Goal: Task Accomplishment & Management: Use online tool/utility

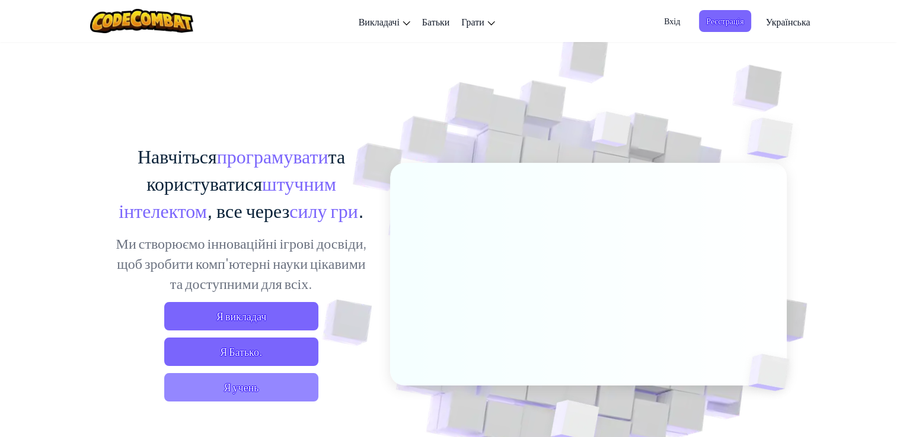
click at [270, 383] on span "Я учень" at bounding box center [241, 387] width 154 height 28
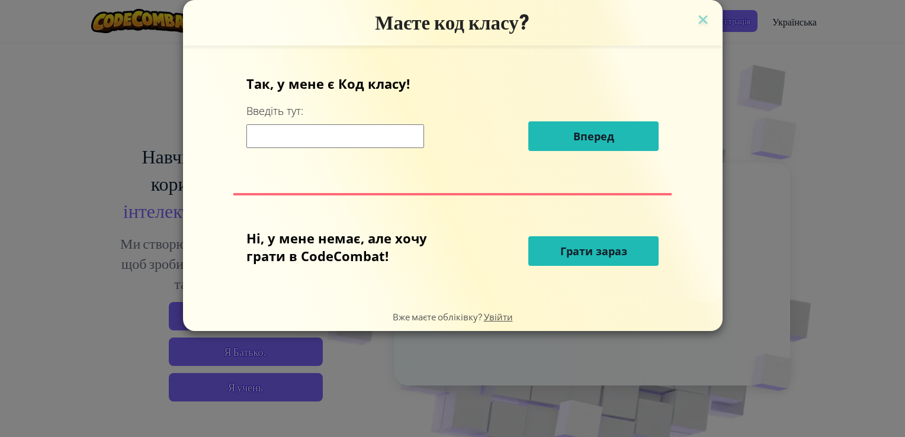
click at [334, 135] on input at bounding box center [335, 136] width 178 height 24
click at [618, 250] on span "Грати зараз" at bounding box center [594, 251] width 67 height 14
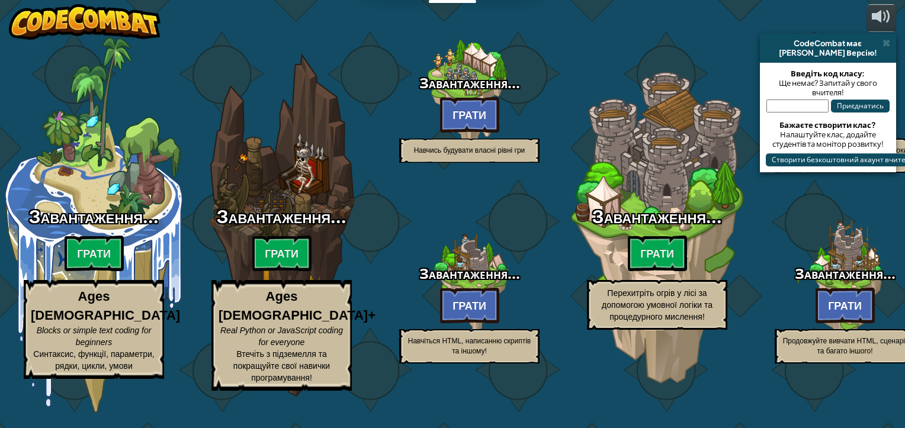
select select "uk"
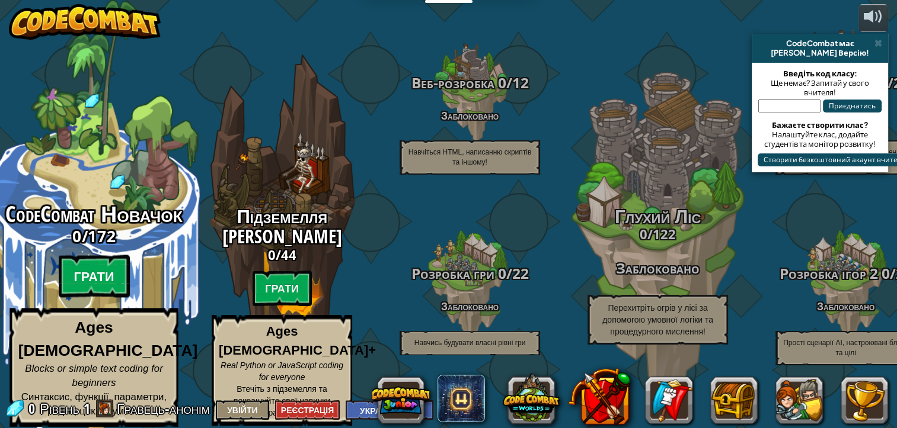
click at [76, 283] on btn "Грати" at bounding box center [94, 276] width 71 height 43
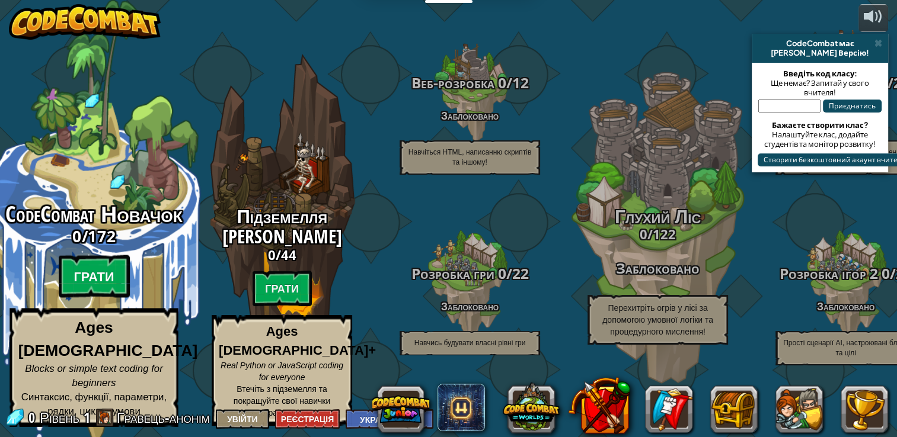
select select "uk"
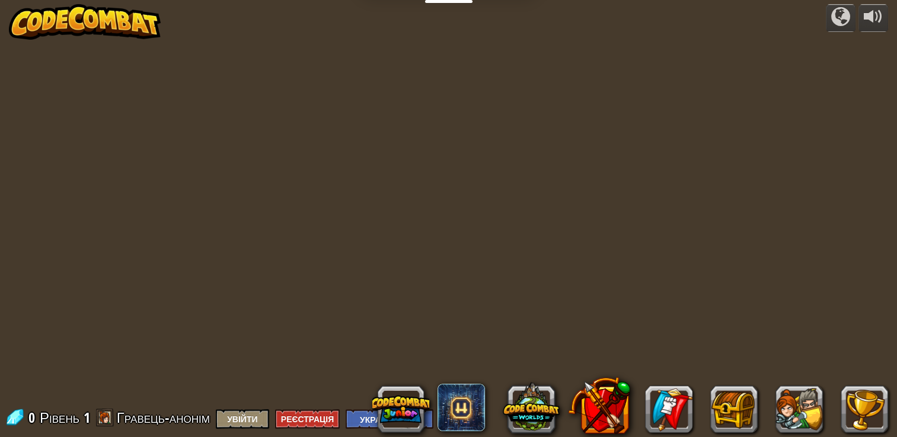
select select "uk"
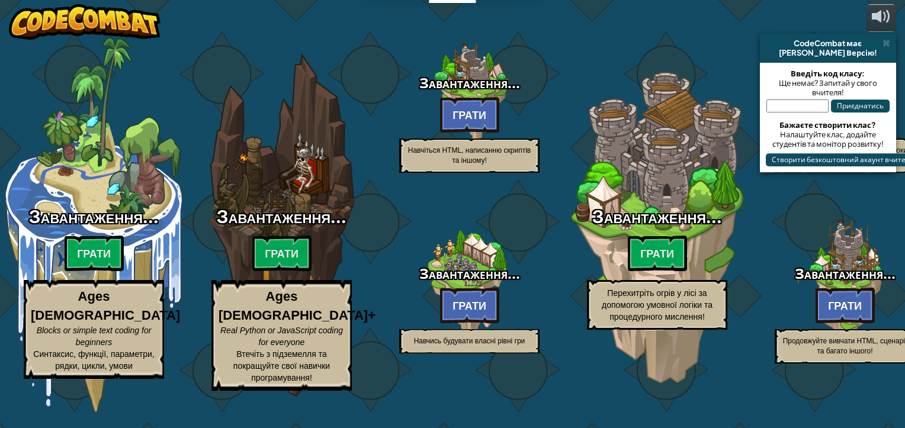
select select "uk"
